Goal: Task Accomplishment & Management: Manage account settings

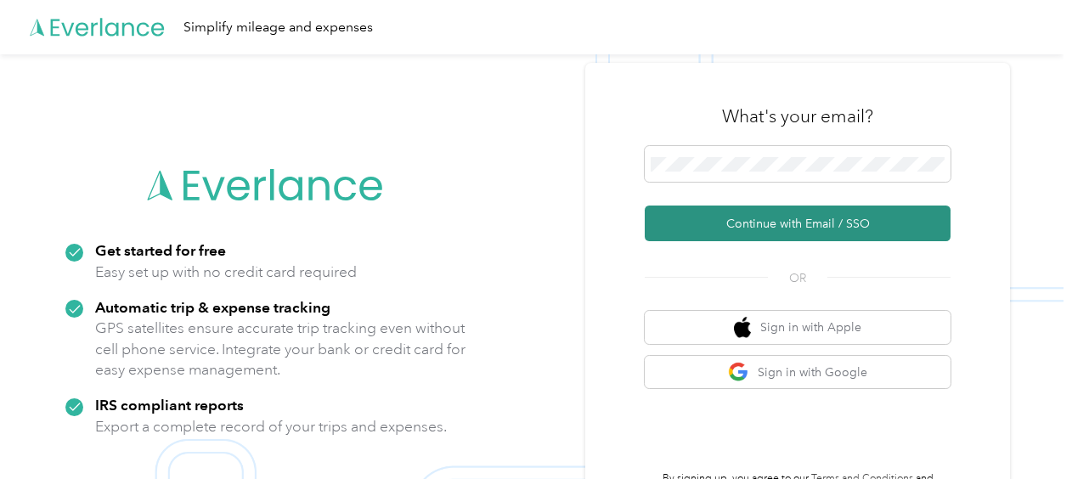
click at [788, 224] on button "Continue with Email / SSO" at bounding box center [798, 224] width 306 height 36
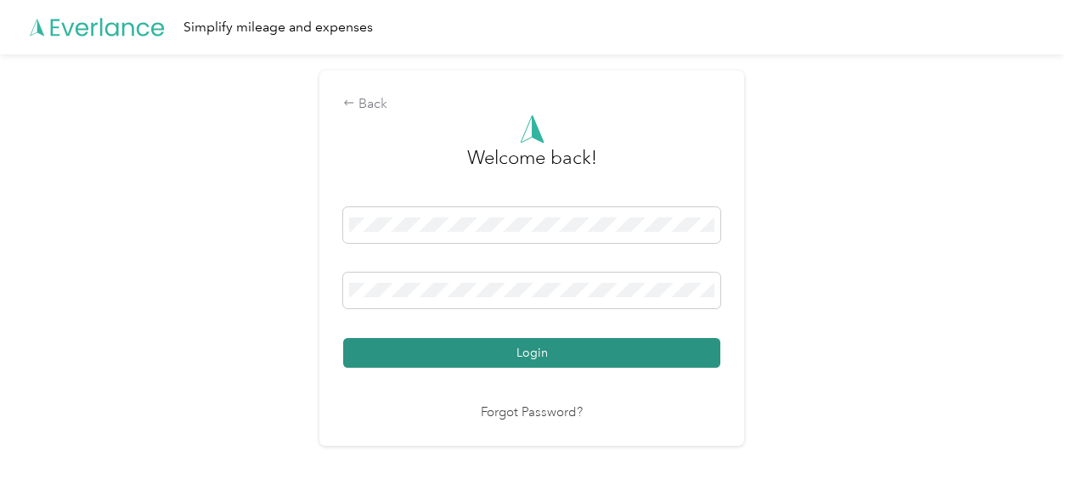
click at [535, 346] on button "Login" at bounding box center [531, 353] width 377 height 30
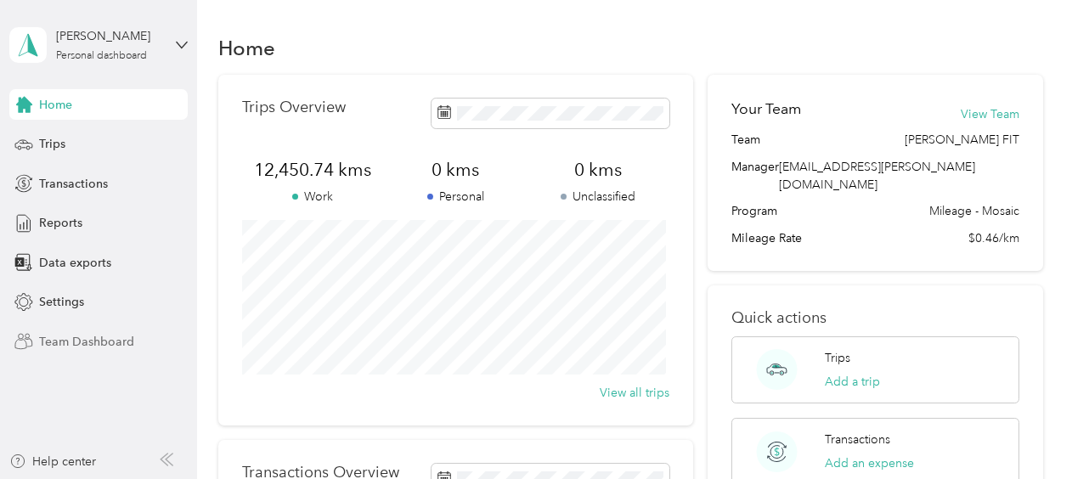
click at [75, 340] on span "Team Dashboard" at bounding box center [86, 342] width 95 height 18
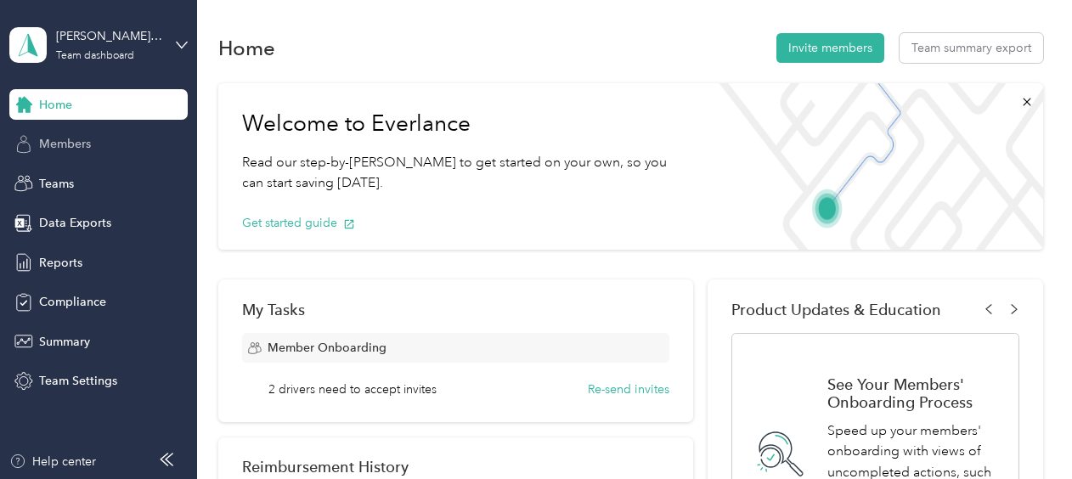
click at [73, 137] on span "Members" at bounding box center [65, 144] width 52 height 18
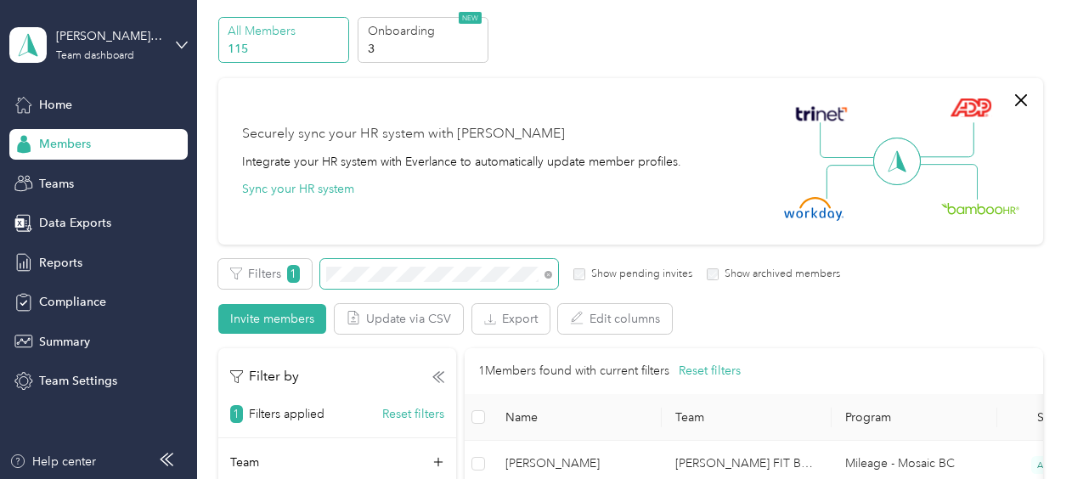
scroll to position [85, 0]
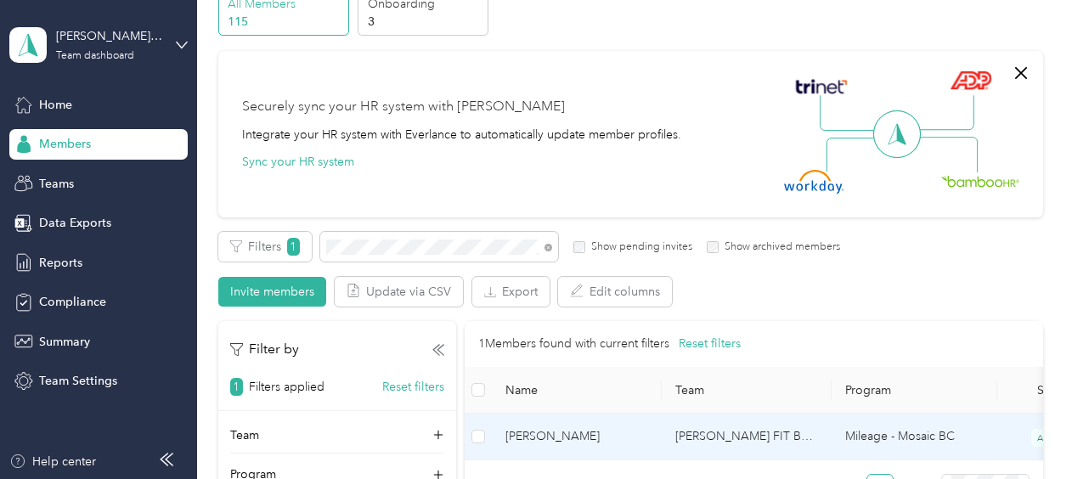
click at [537, 434] on span "[PERSON_NAME]" at bounding box center [577, 436] width 143 height 19
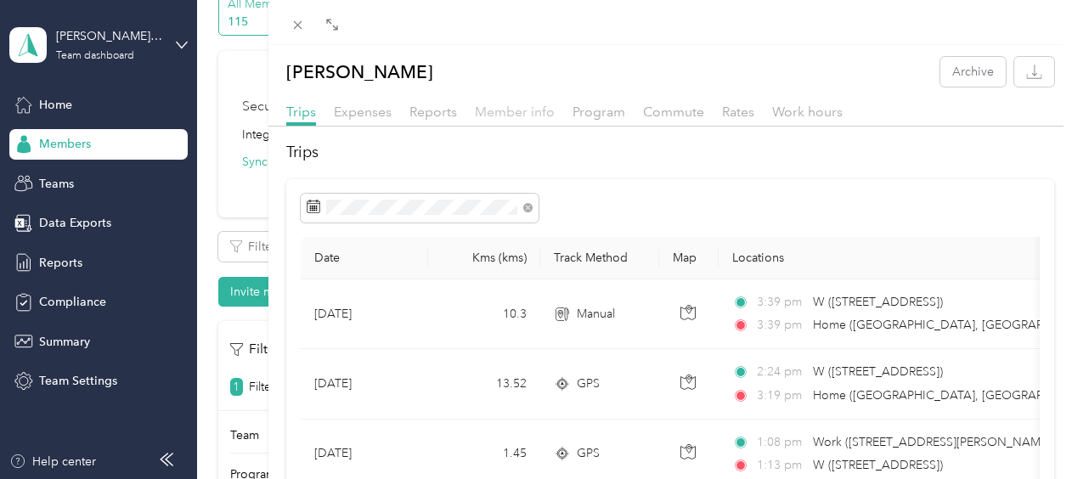
click at [536, 110] on span "Member info" at bounding box center [515, 112] width 80 height 16
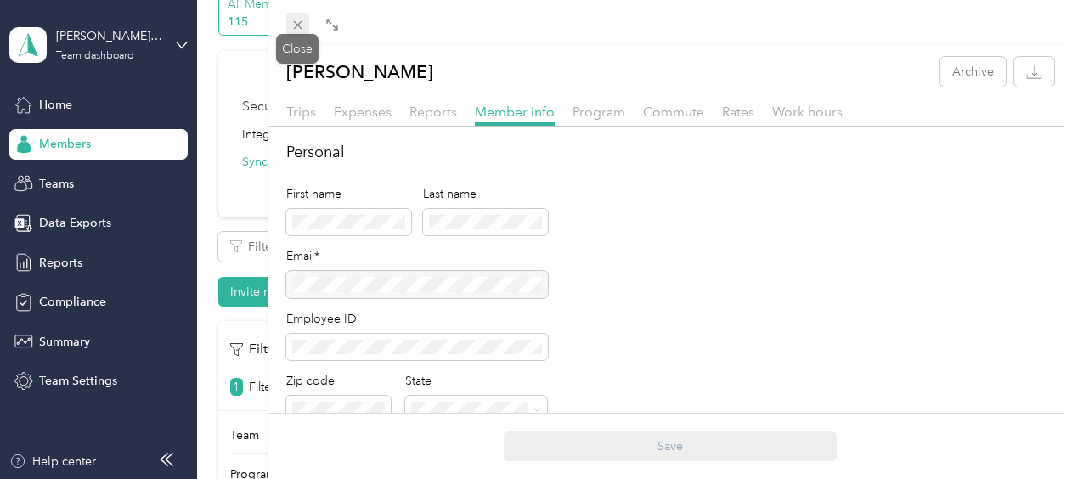
click at [296, 24] on icon at bounding box center [298, 25] width 14 height 14
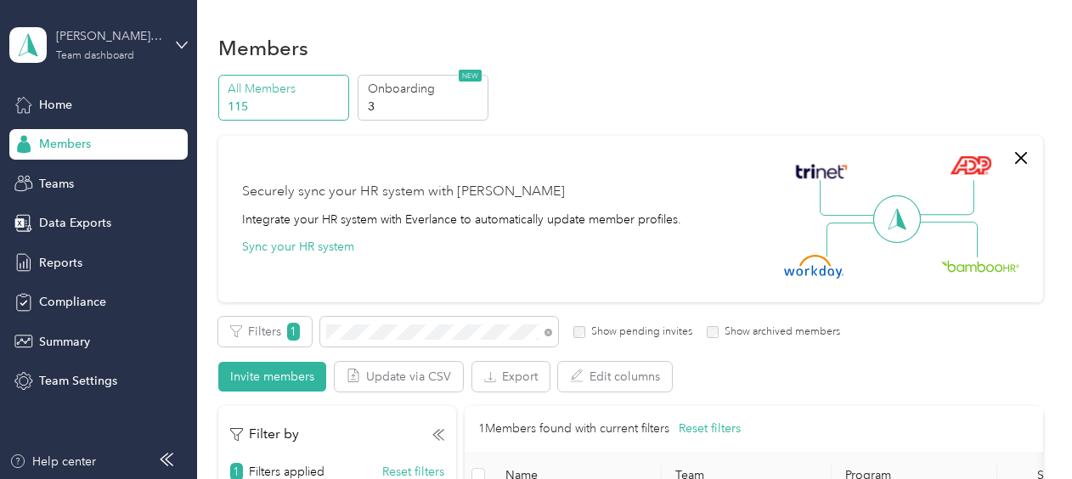
click at [144, 39] on div "[PERSON_NAME] FIT" at bounding box center [109, 36] width 106 height 18
click at [71, 212] on div "Log out" at bounding box center [57, 217] width 65 height 18
